Goal: Information Seeking & Learning: Learn about a topic

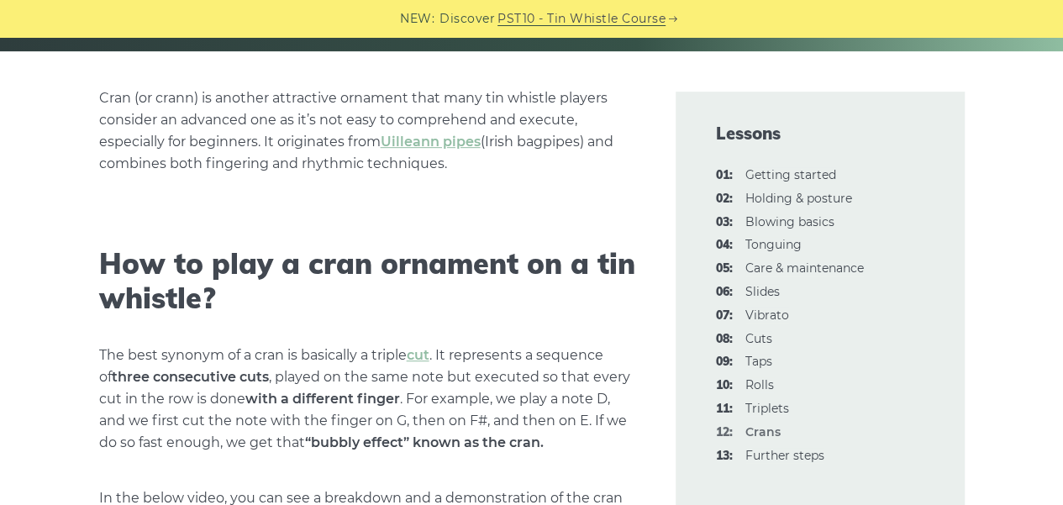
scroll to position [588, 0]
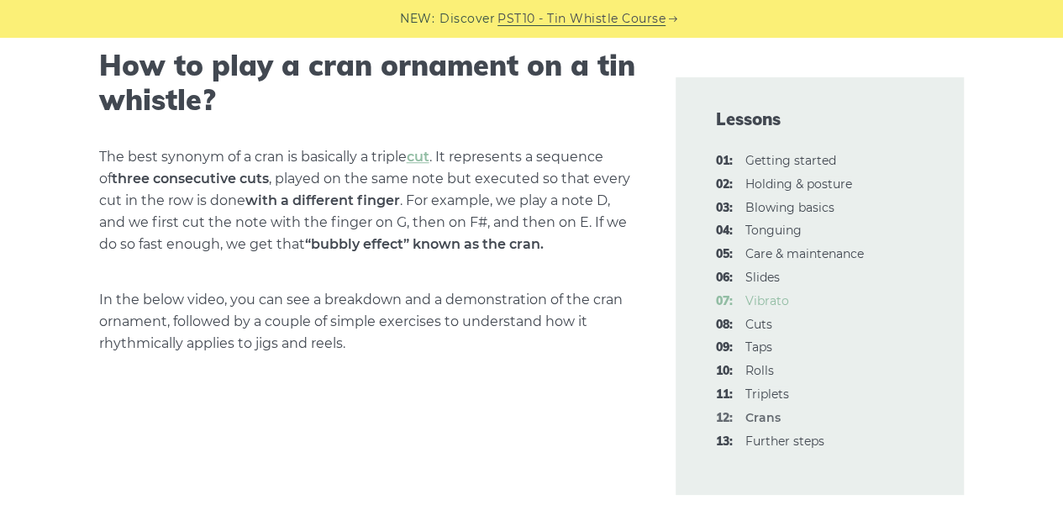
click at [773, 297] on link "07: Vibrato" at bounding box center [767, 300] width 44 height 15
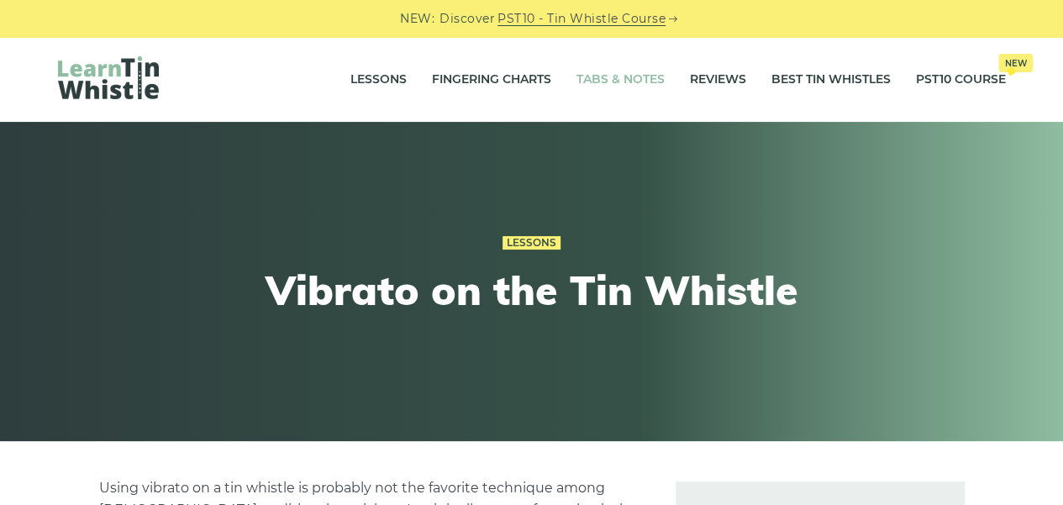
drag, startPoint x: 442, startPoint y: 82, endPoint x: 632, endPoint y: 73, distance: 190.1
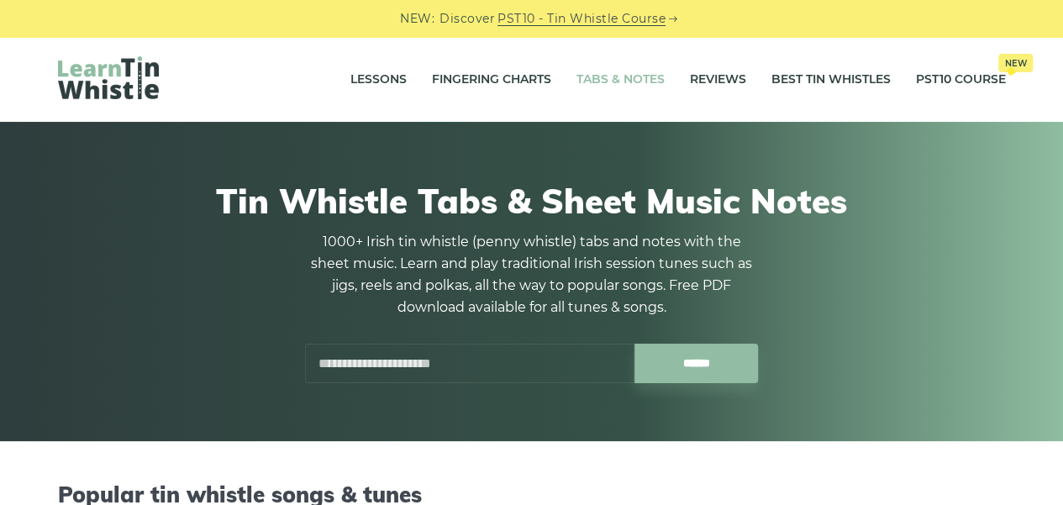
click at [497, 423] on div "Tin Whistle Tabs & Sheet Music Notes 1000+ Irish tin whistle ([PERSON_NAME] whi…" at bounding box center [531, 281] width 1063 height 319
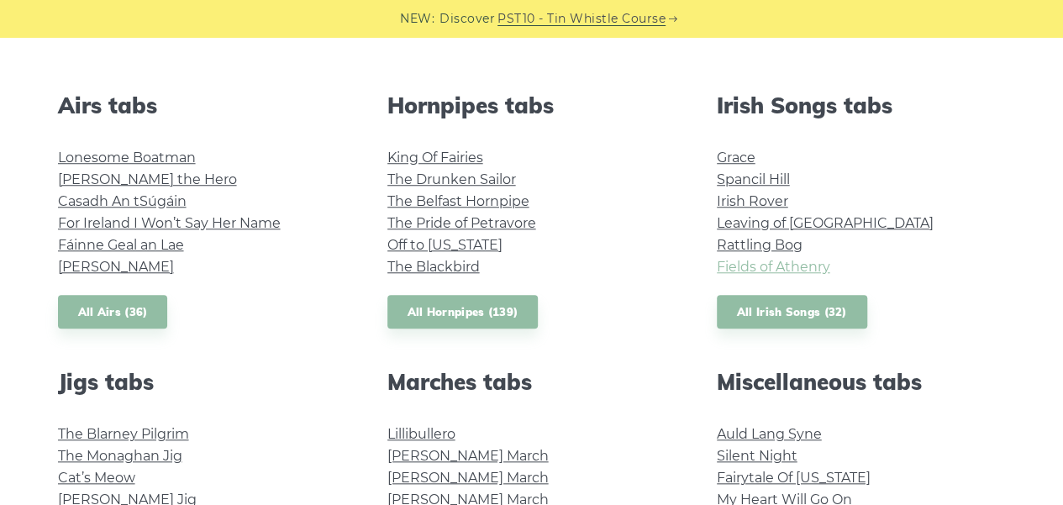
scroll to position [504, 0]
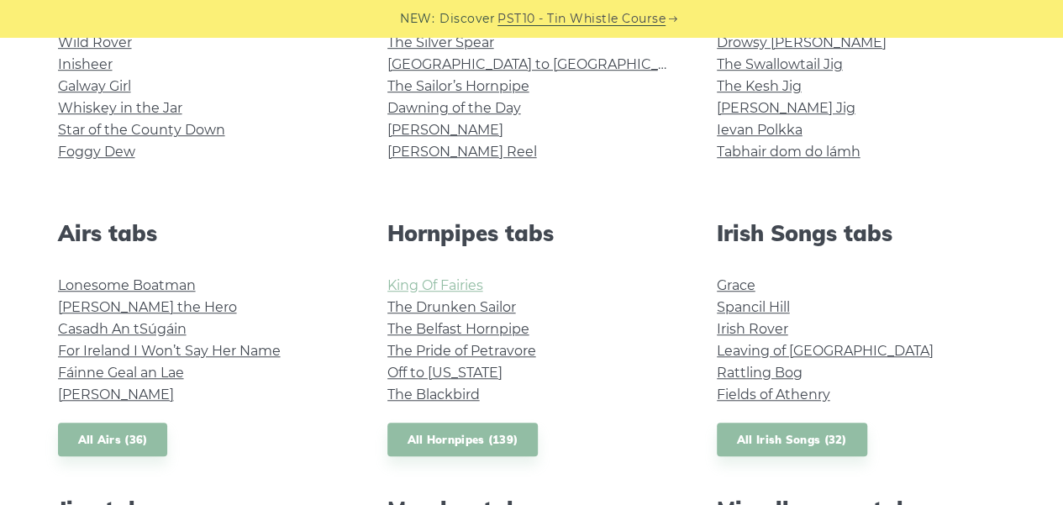
click at [424, 280] on link "King Of Fairies" at bounding box center [435, 285] width 96 height 16
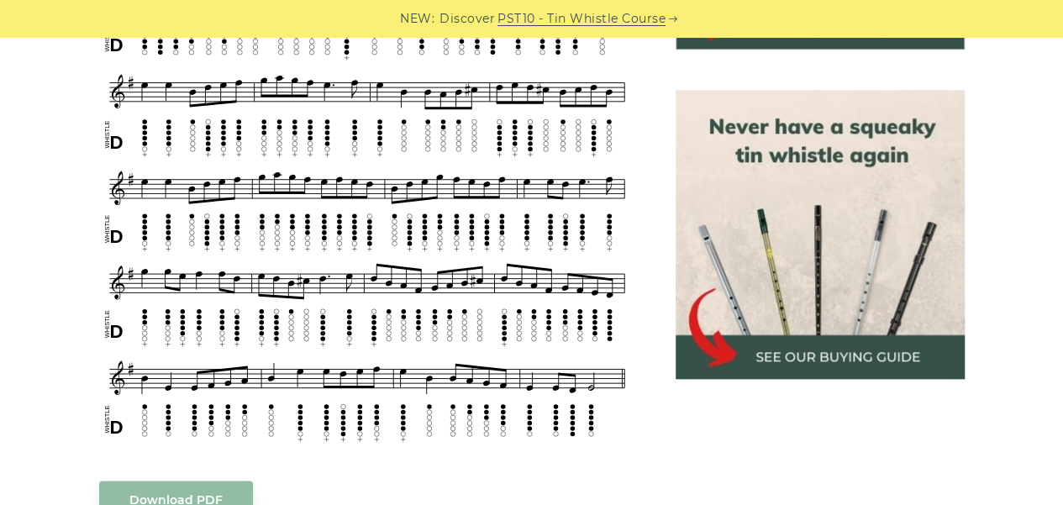
scroll to position [840, 0]
